Goal: Browse casually: Explore the website without a specific task or goal

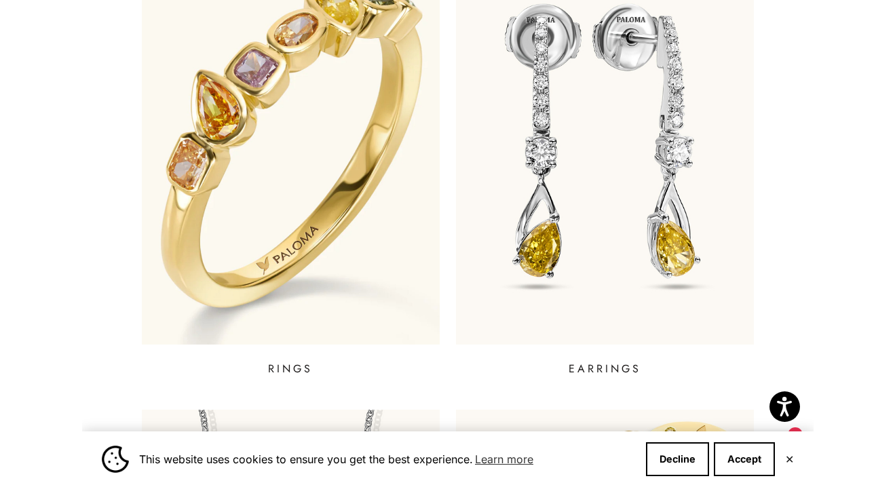
scroll to position [585, 0]
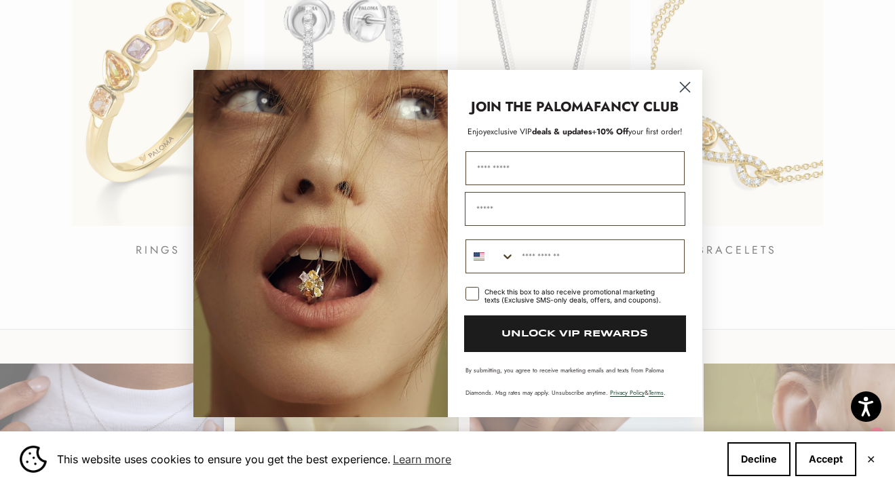
click at [685, 86] on icon "Close dialog" at bounding box center [684, 87] width 9 height 9
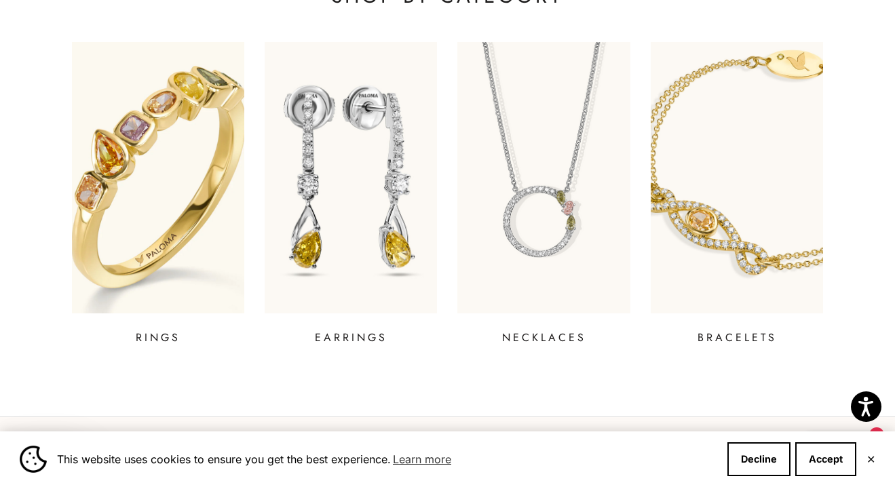
scroll to position [488, 0]
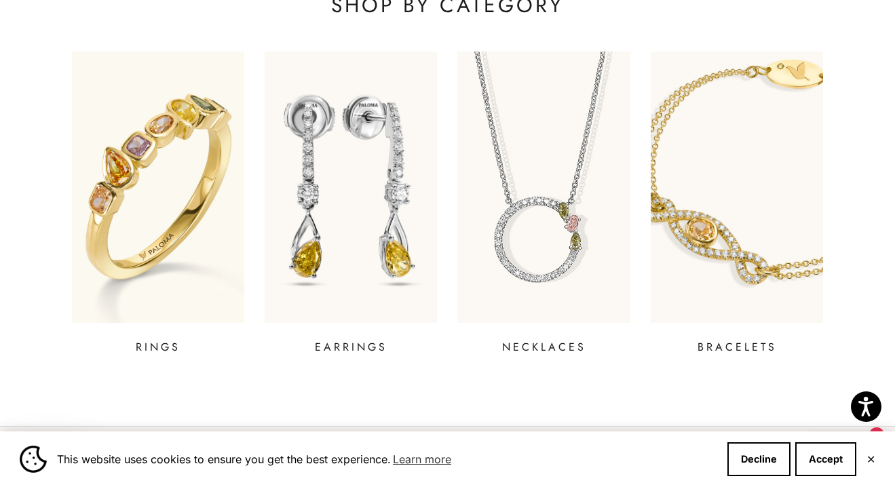
click at [602, 194] on img at bounding box center [543, 187] width 207 height 326
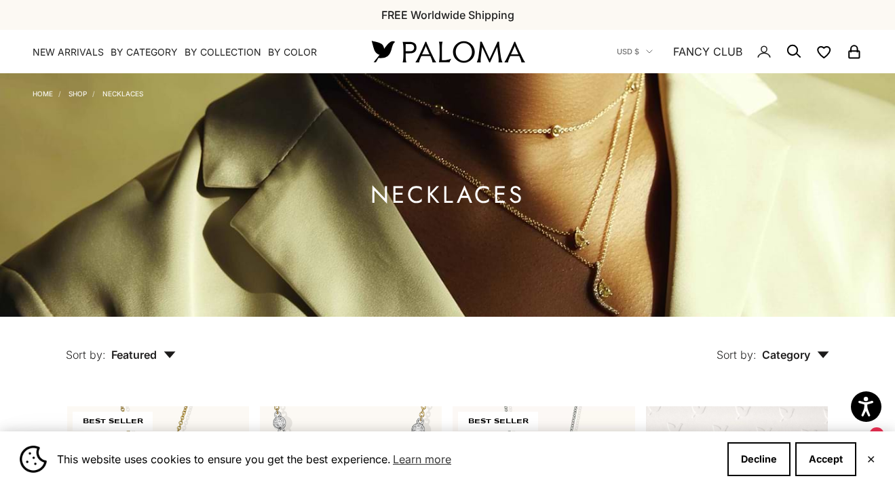
click at [465, 54] on img at bounding box center [447, 51] width 163 height 28
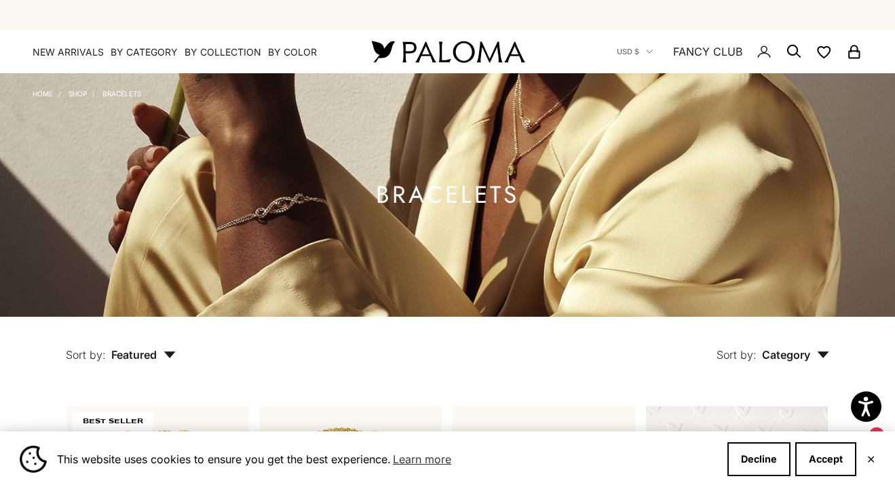
click at [431, 44] on img at bounding box center [447, 51] width 163 height 28
